Goal: Information Seeking & Learning: Learn about a topic

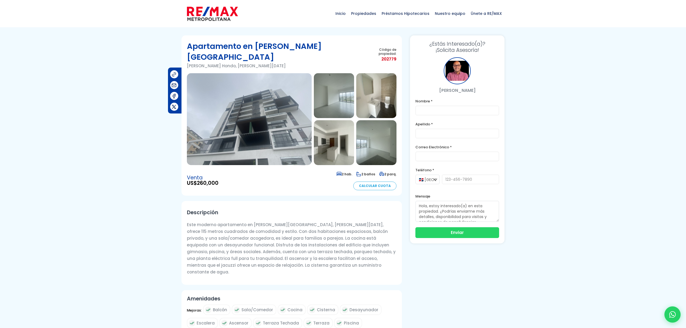
click at [256, 129] on img at bounding box center [249, 119] width 125 height 92
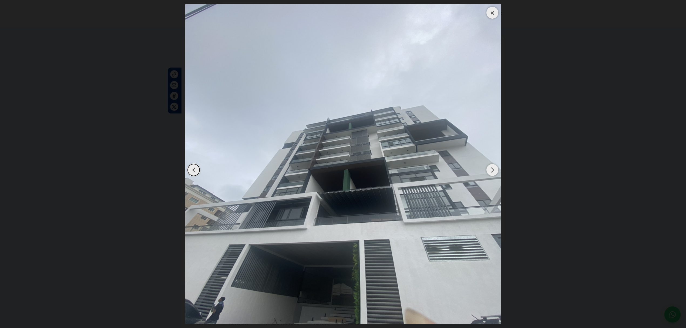
click at [497, 171] on div "Next slide" at bounding box center [493, 170] width 12 height 12
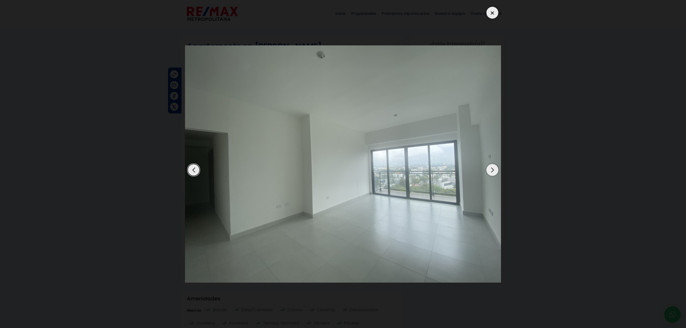
click at [196, 173] on div "Previous slide" at bounding box center [194, 170] width 12 height 12
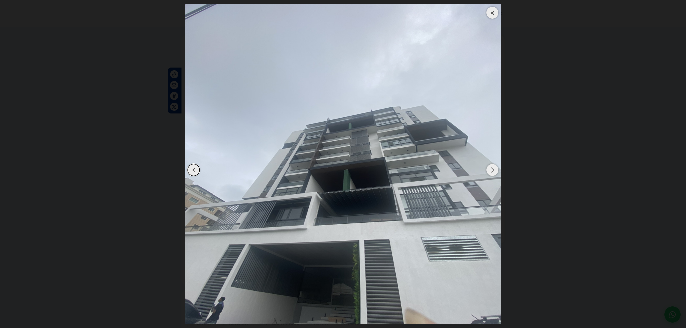
click at [492, 169] on div "Next slide" at bounding box center [493, 170] width 12 height 12
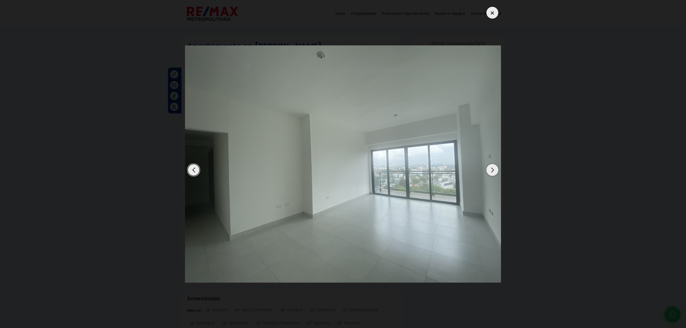
click at [492, 169] on div "Next slide" at bounding box center [493, 170] width 12 height 12
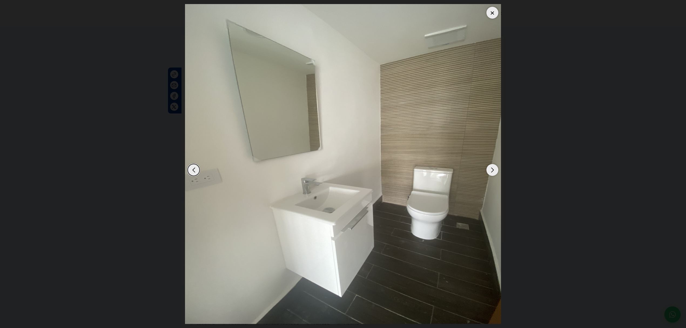
click at [194, 173] on div "Previous slide" at bounding box center [194, 170] width 12 height 12
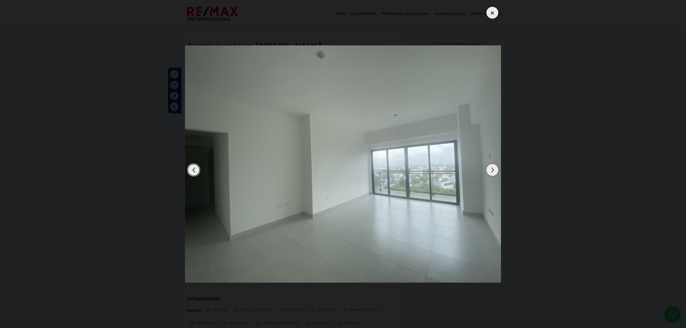
click at [495, 16] on div at bounding box center [493, 13] width 12 height 12
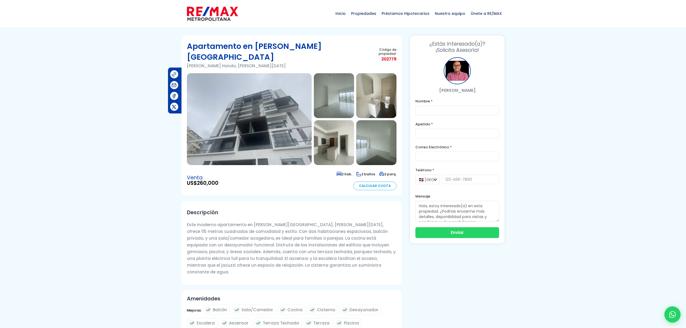
click at [280, 126] on img at bounding box center [249, 119] width 125 height 92
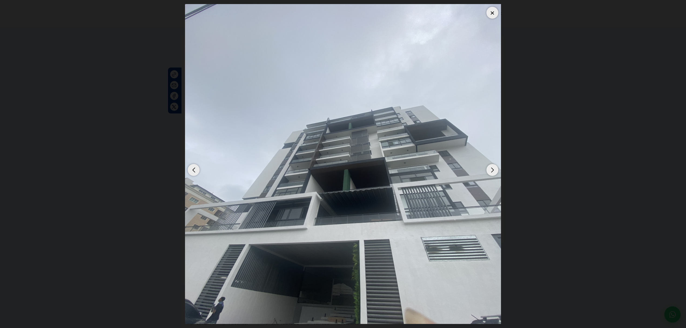
click at [492, 172] on div "Next slide" at bounding box center [493, 170] width 12 height 12
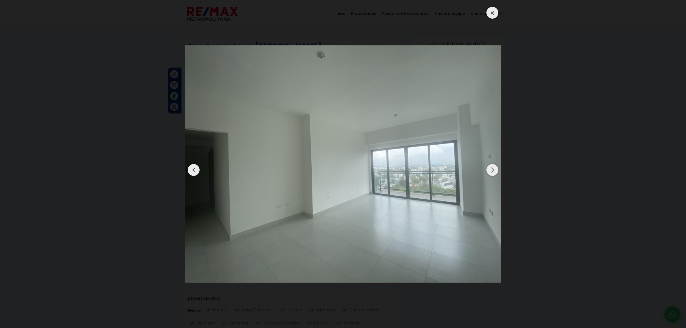
click at [492, 172] on div "Next slide" at bounding box center [493, 170] width 12 height 12
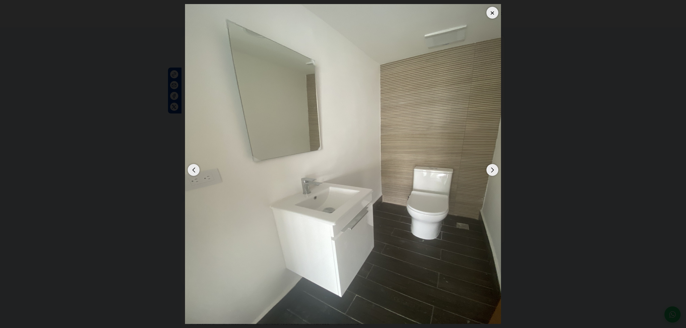
click at [492, 172] on div "Next slide" at bounding box center [493, 170] width 12 height 12
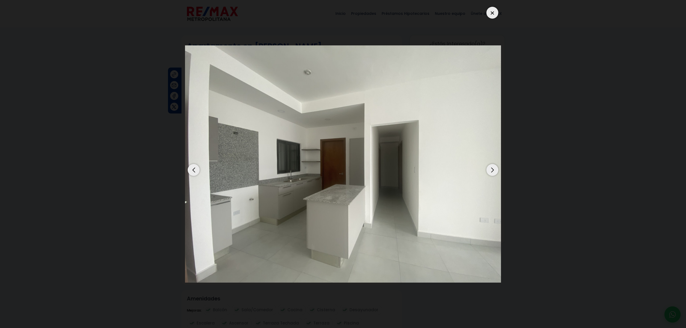
click at [492, 172] on div "Next slide" at bounding box center [493, 170] width 12 height 12
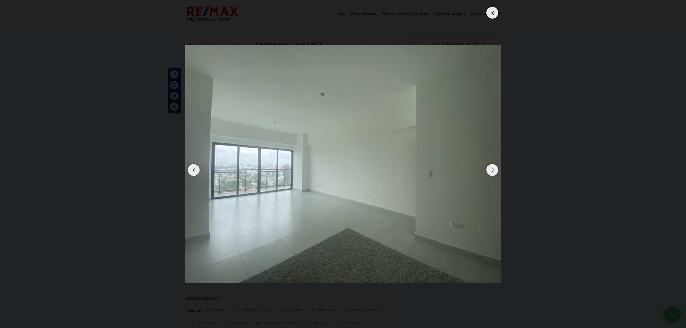
click at [492, 172] on div "Next slide" at bounding box center [493, 170] width 12 height 12
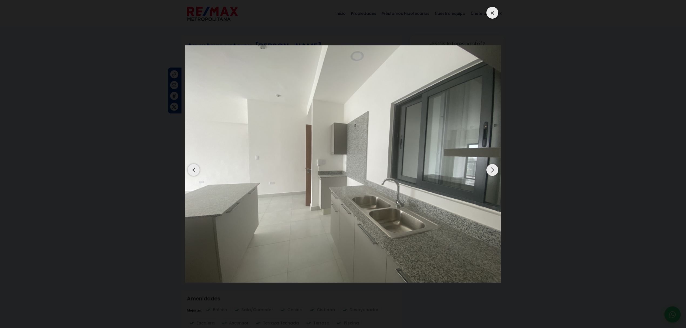
click at [492, 172] on div "Next slide" at bounding box center [493, 170] width 12 height 12
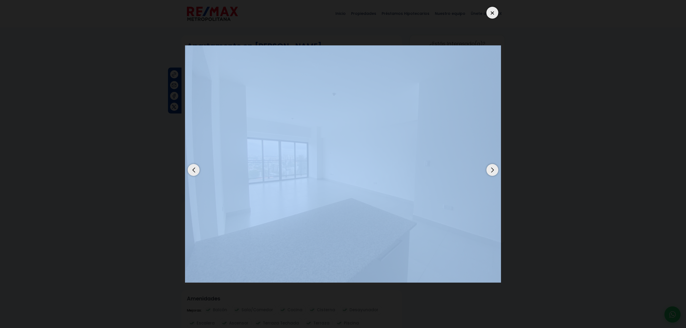
click at [492, 172] on div "Next slide" at bounding box center [493, 170] width 12 height 12
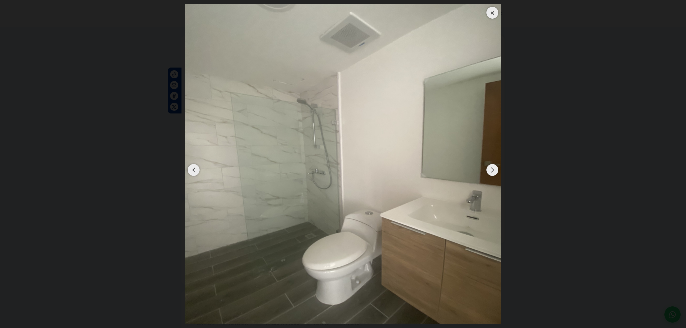
click at [492, 172] on div "Next slide" at bounding box center [493, 170] width 12 height 12
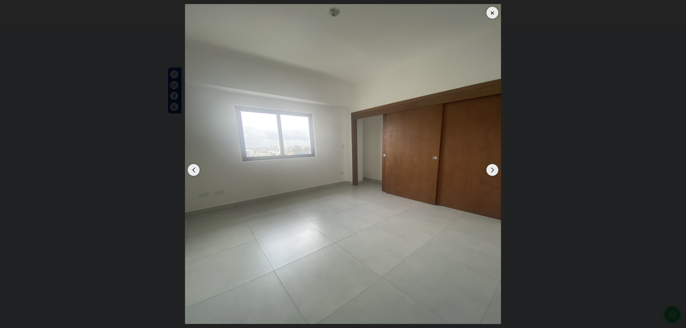
click at [495, 171] on div "Next slide" at bounding box center [493, 170] width 12 height 12
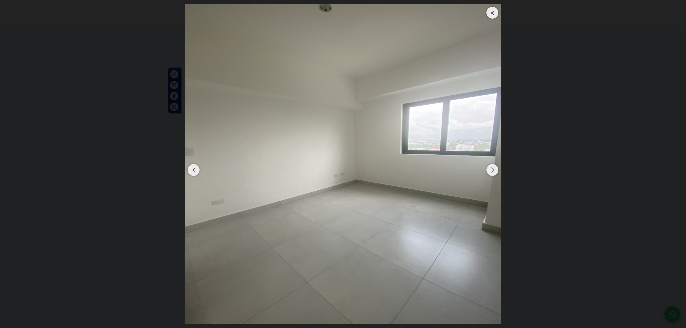
click at [495, 171] on div "Next slide" at bounding box center [493, 170] width 12 height 12
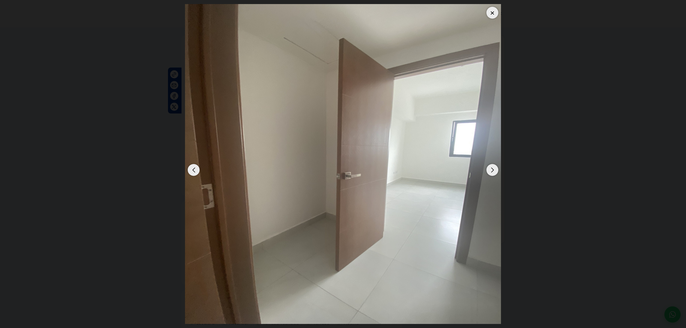
click at [495, 171] on div "Next slide" at bounding box center [493, 170] width 12 height 12
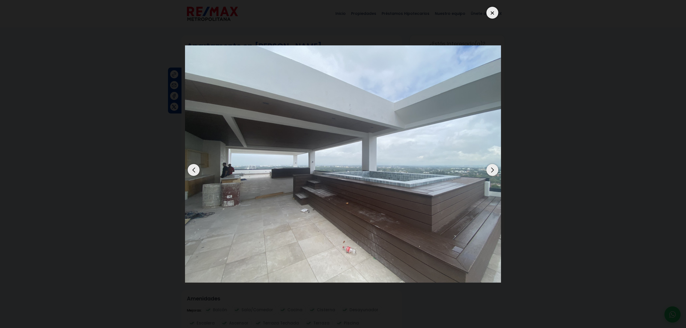
click at [495, 171] on div "Next slide" at bounding box center [493, 170] width 12 height 12
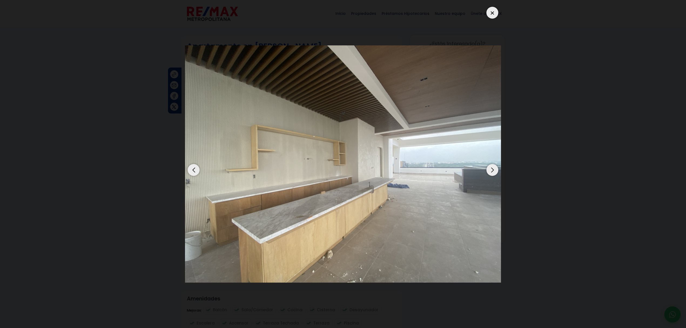
click at [492, 17] on div at bounding box center [493, 13] width 12 height 12
